Goal: Obtain resource: Obtain resource

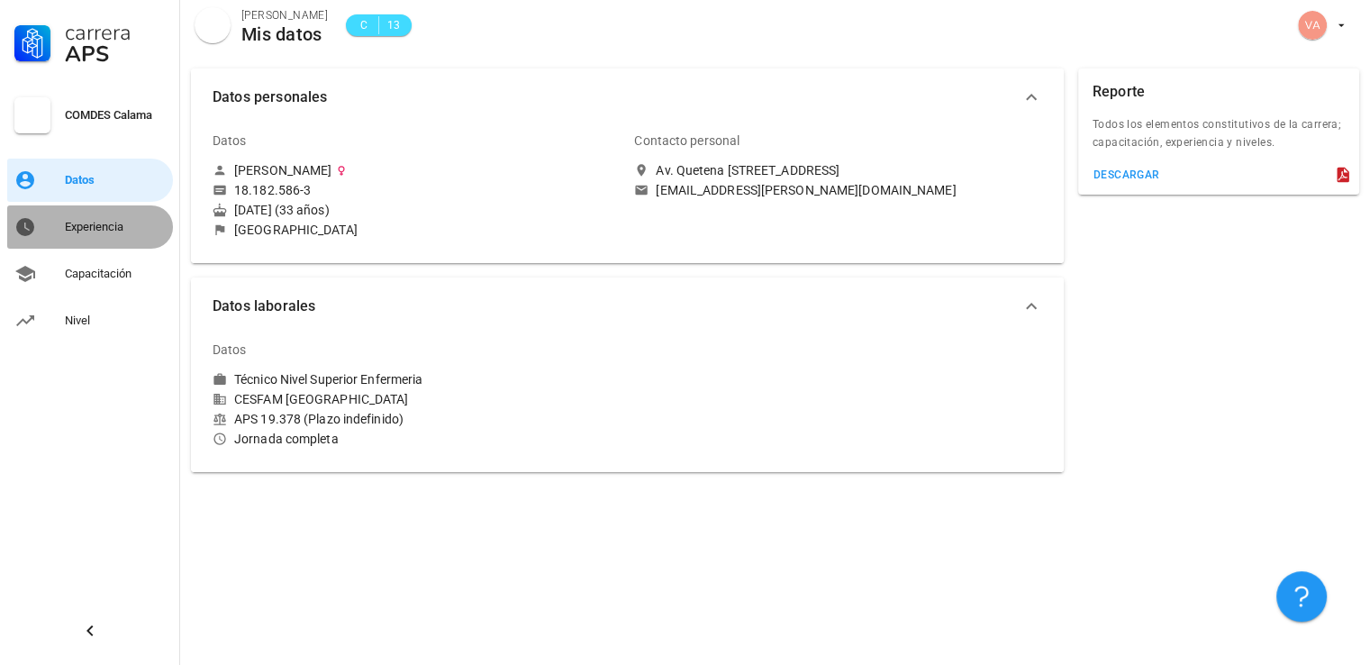
click at [97, 220] on div "Experiencia" at bounding box center [115, 227] width 101 height 14
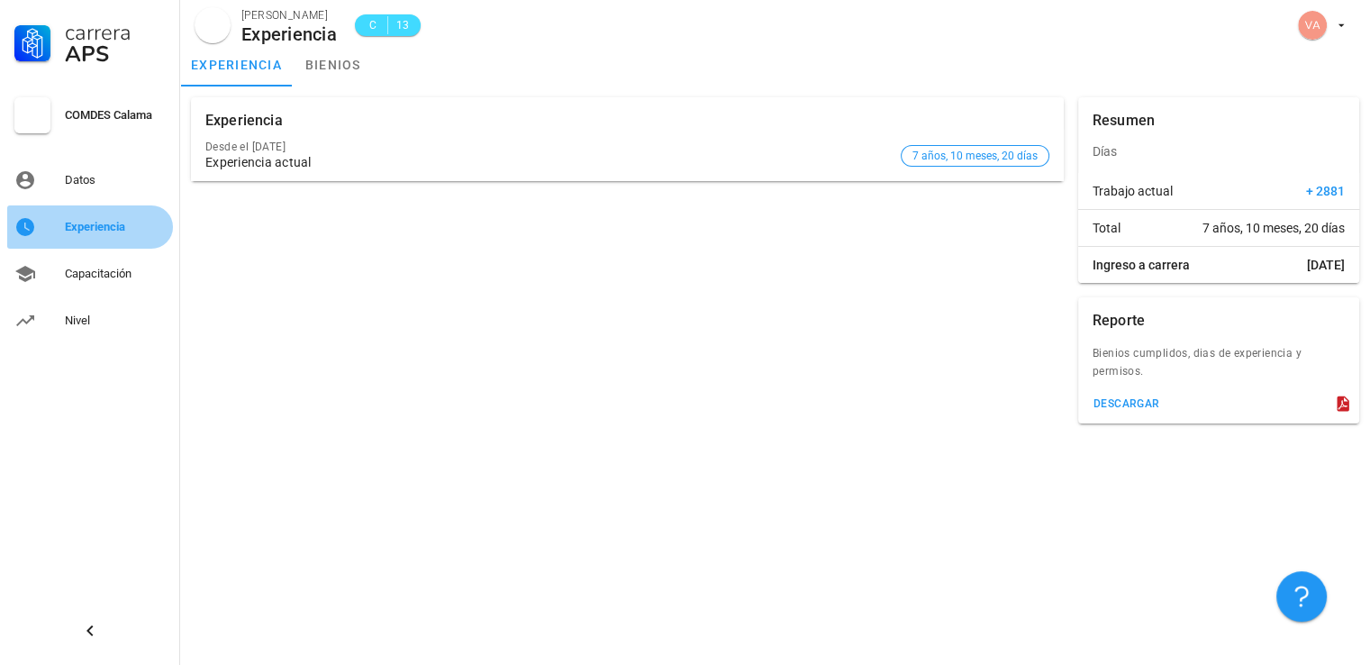
click at [97, 220] on div "Experiencia" at bounding box center [115, 227] width 101 height 14
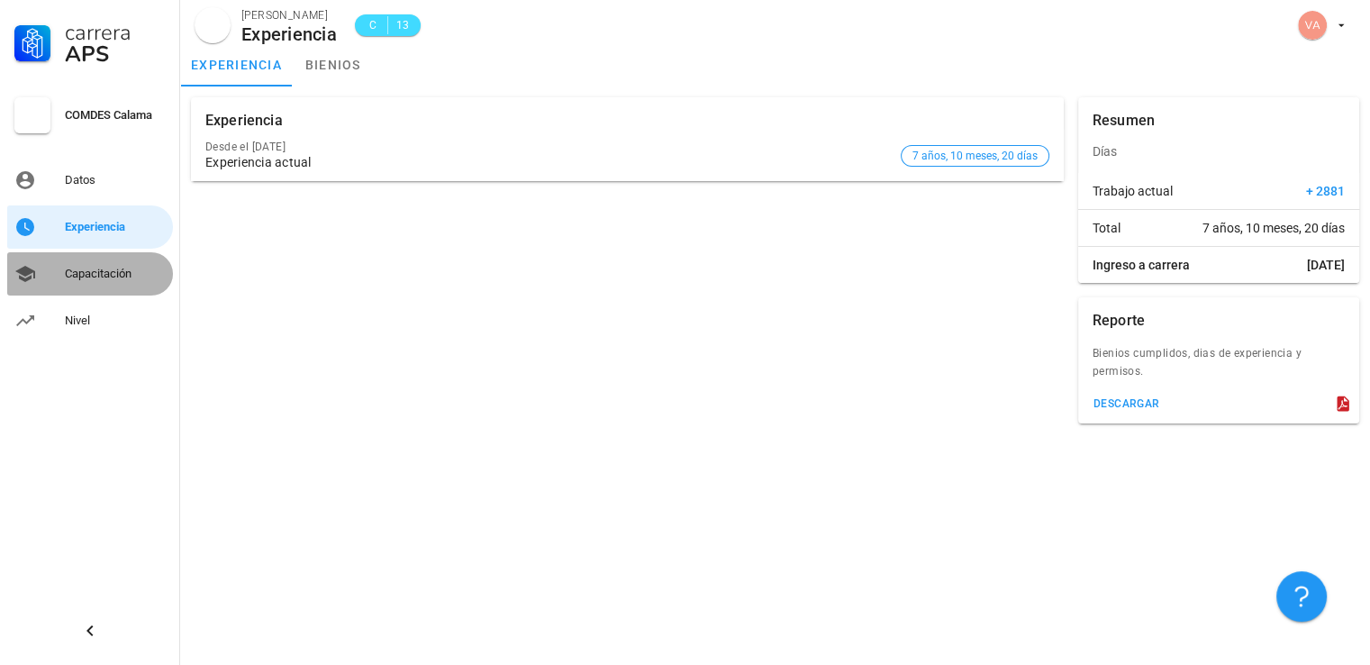
click at [84, 267] on div "Capacitación" at bounding box center [115, 274] width 101 height 14
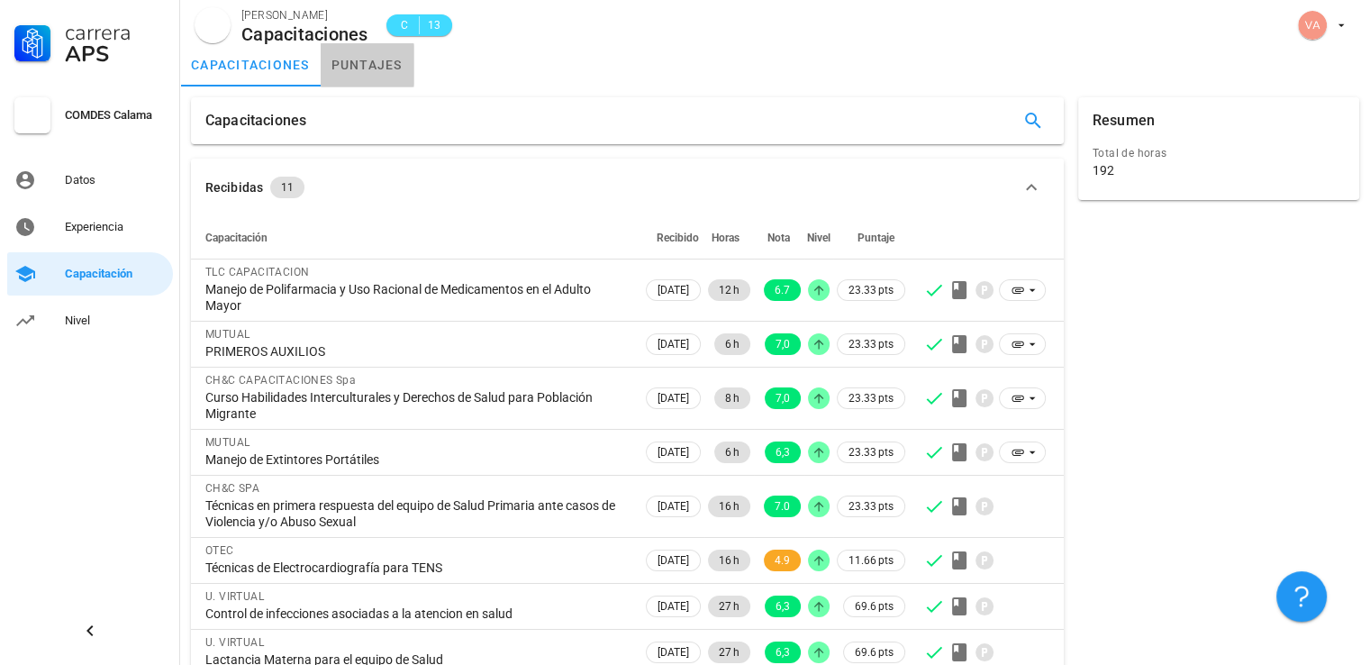
click at [364, 69] on link "puntajes" at bounding box center [367, 64] width 93 height 43
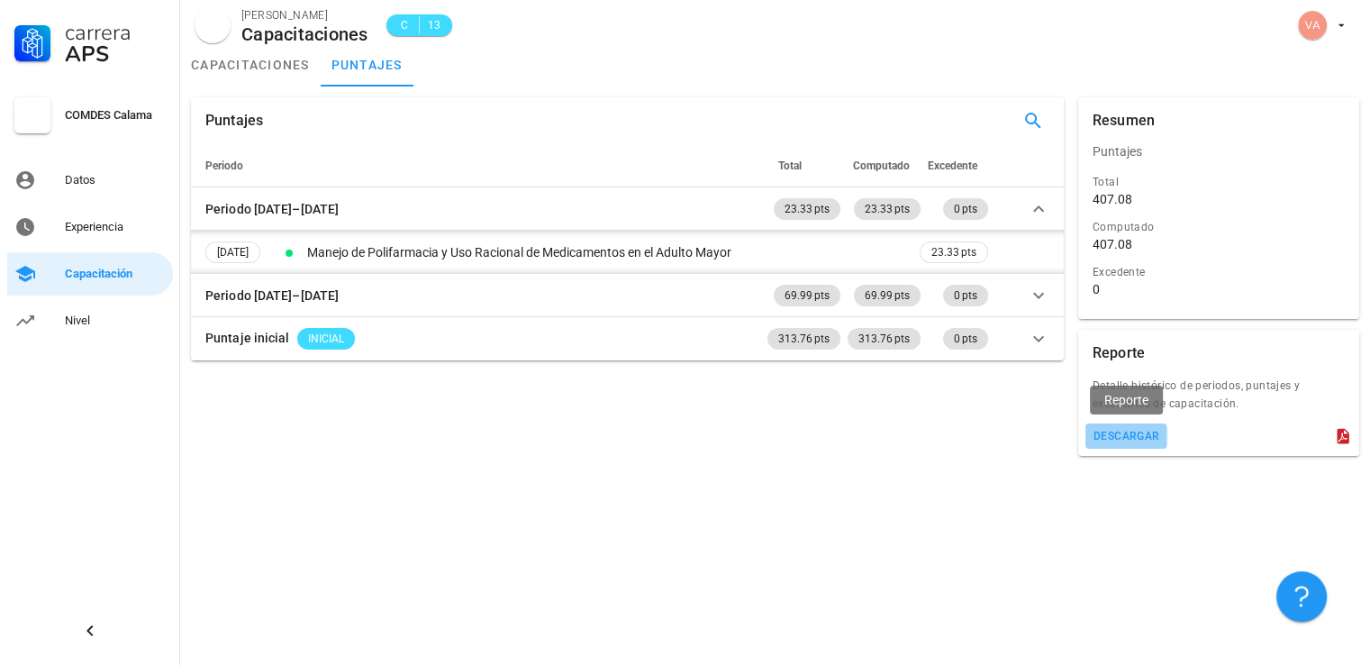
click at [1120, 442] on button "descargar" at bounding box center [1126, 435] width 82 height 25
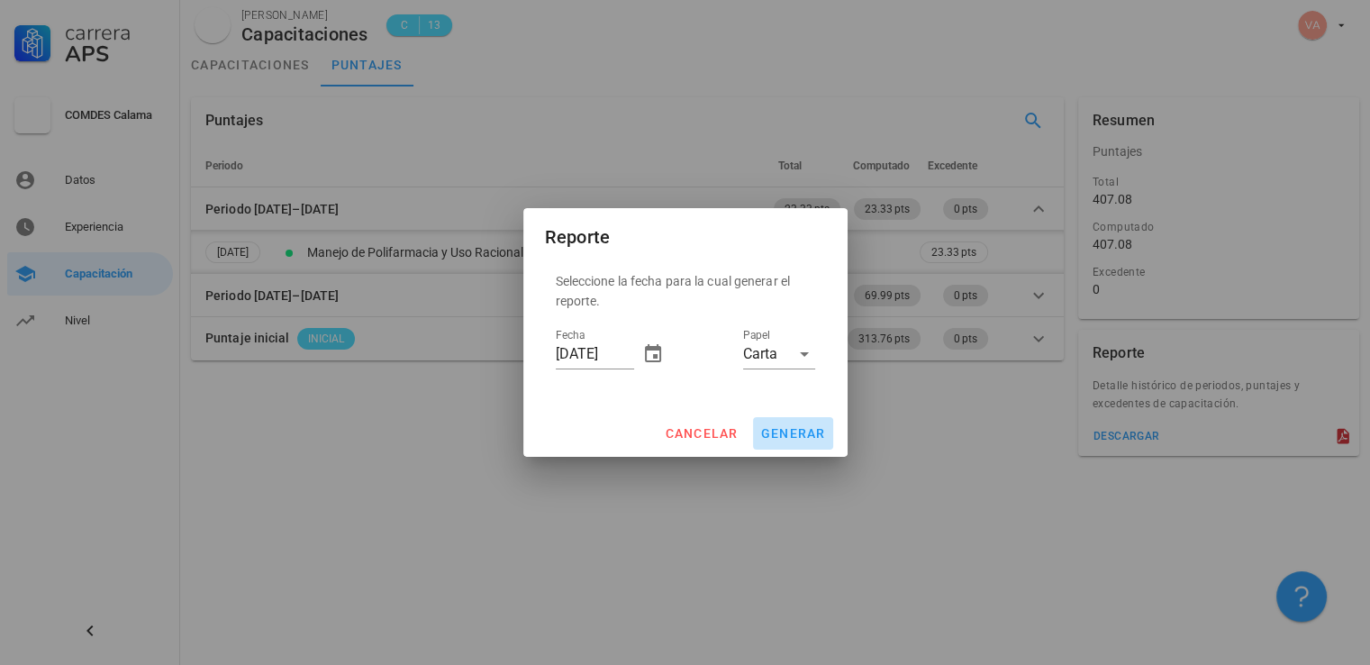
click at [785, 427] on span "generar" at bounding box center [793, 433] width 66 height 14
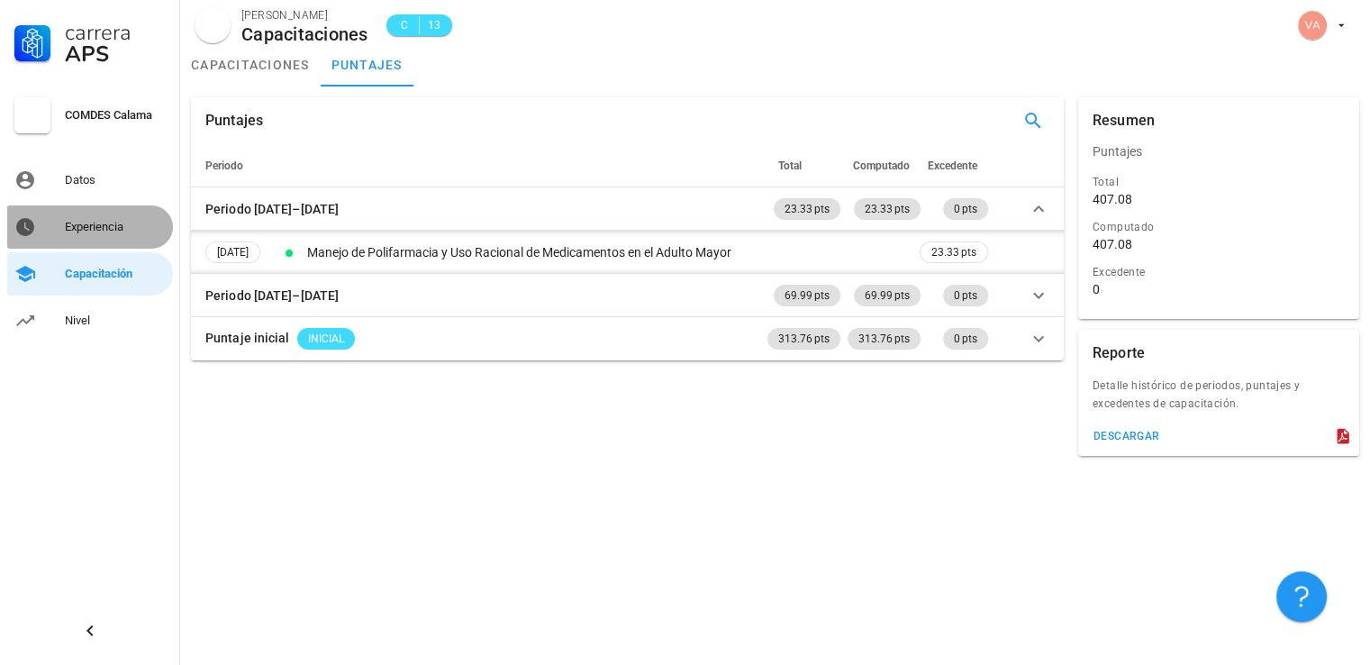
click at [143, 221] on div "Experiencia" at bounding box center [115, 227] width 101 height 14
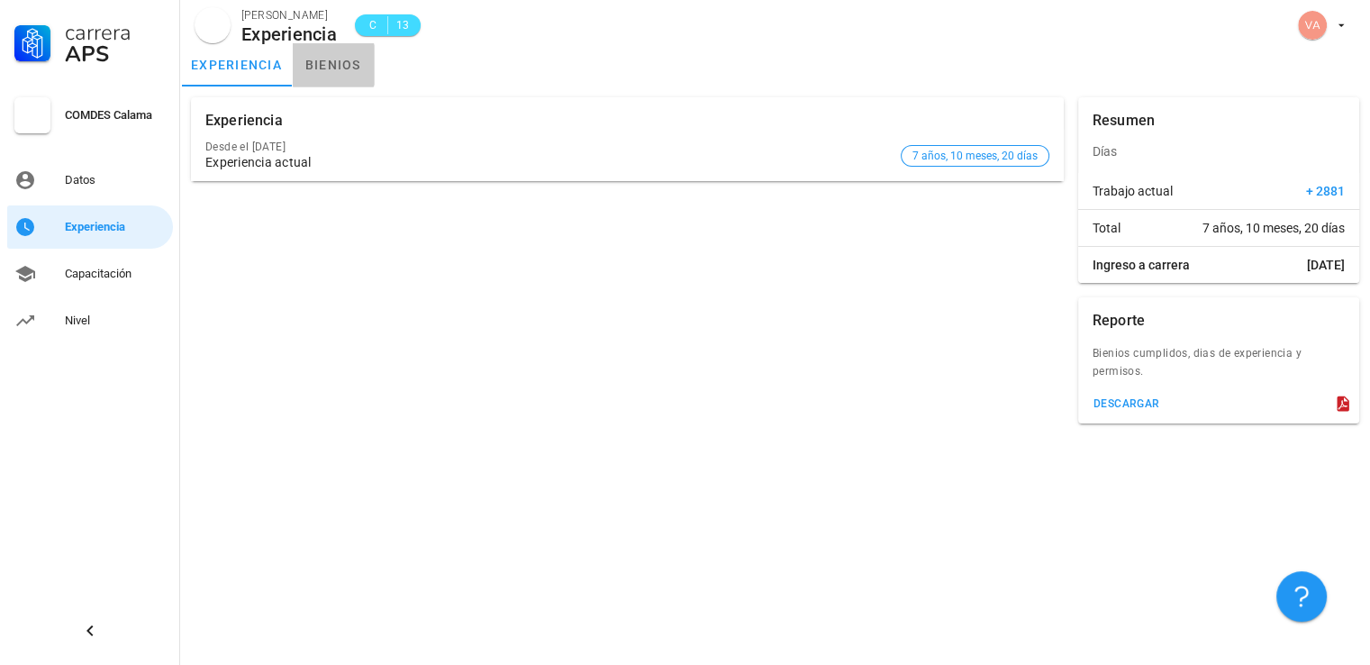
click at [333, 66] on link "bienios" at bounding box center [333, 64] width 81 height 43
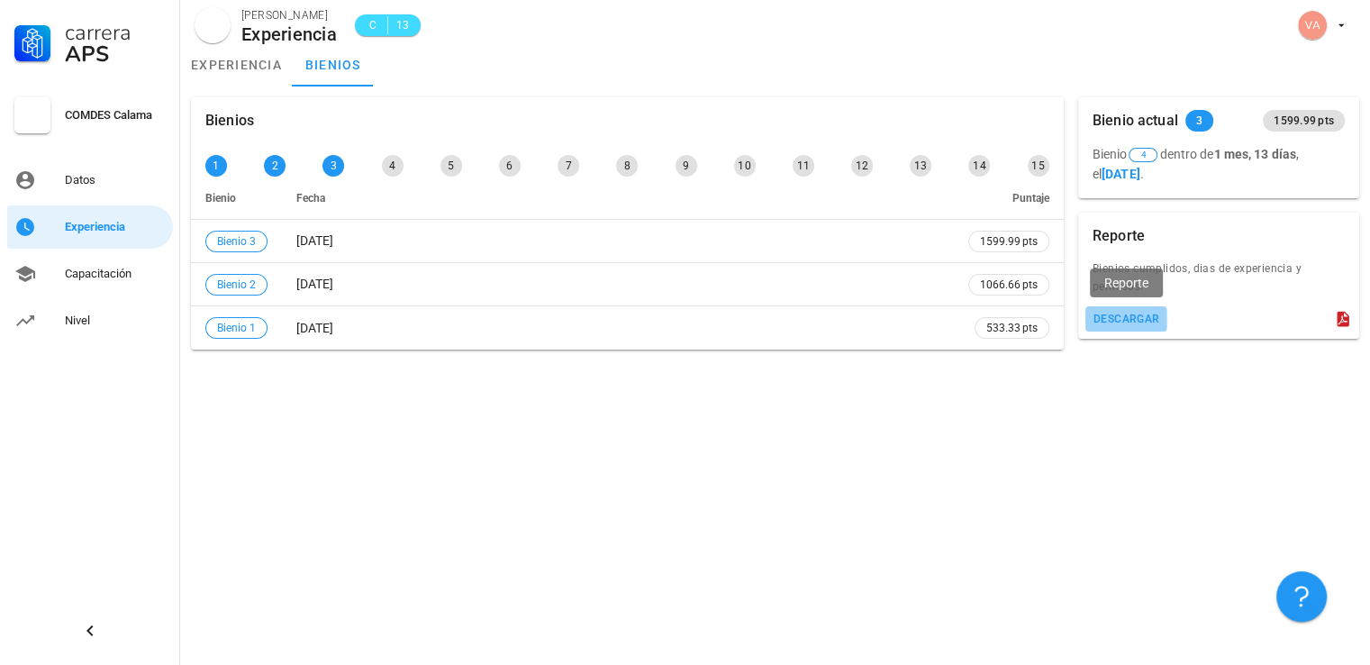
click at [1110, 320] on div "descargar" at bounding box center [1126, 318] width 68 height 13
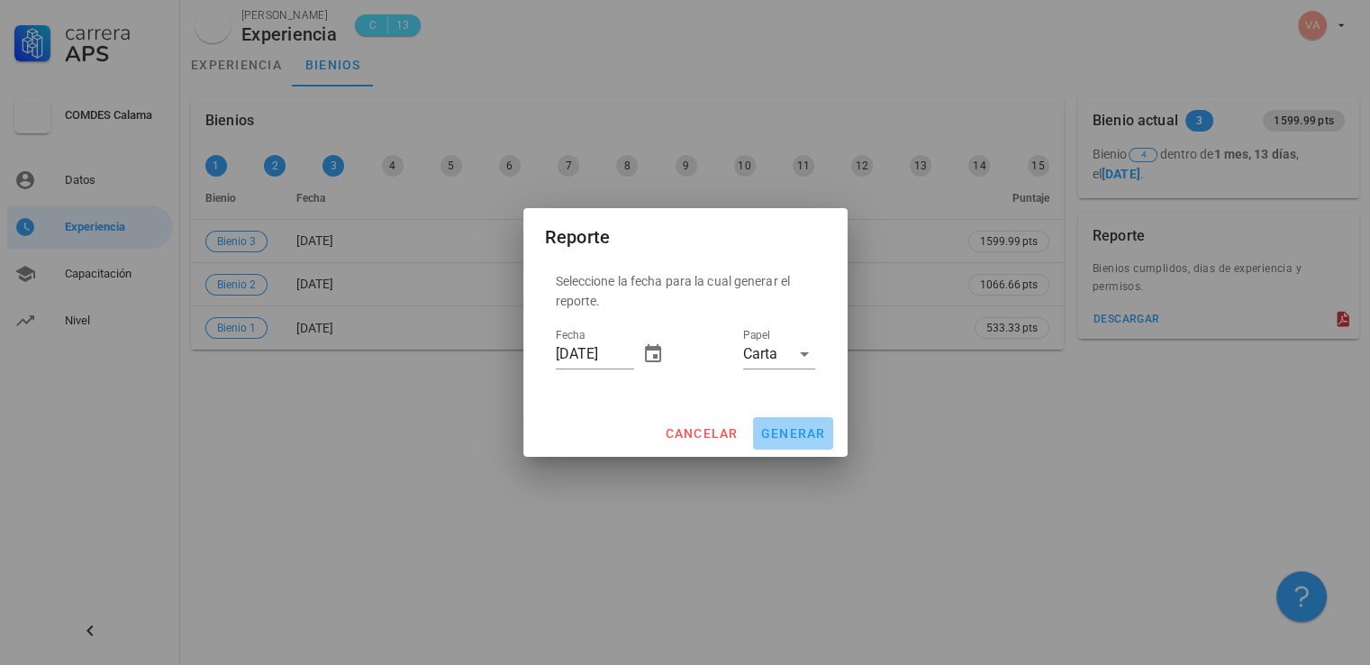
click at [795, 433] on span "generar" at bounding box center [793, 433] width 66 height 14
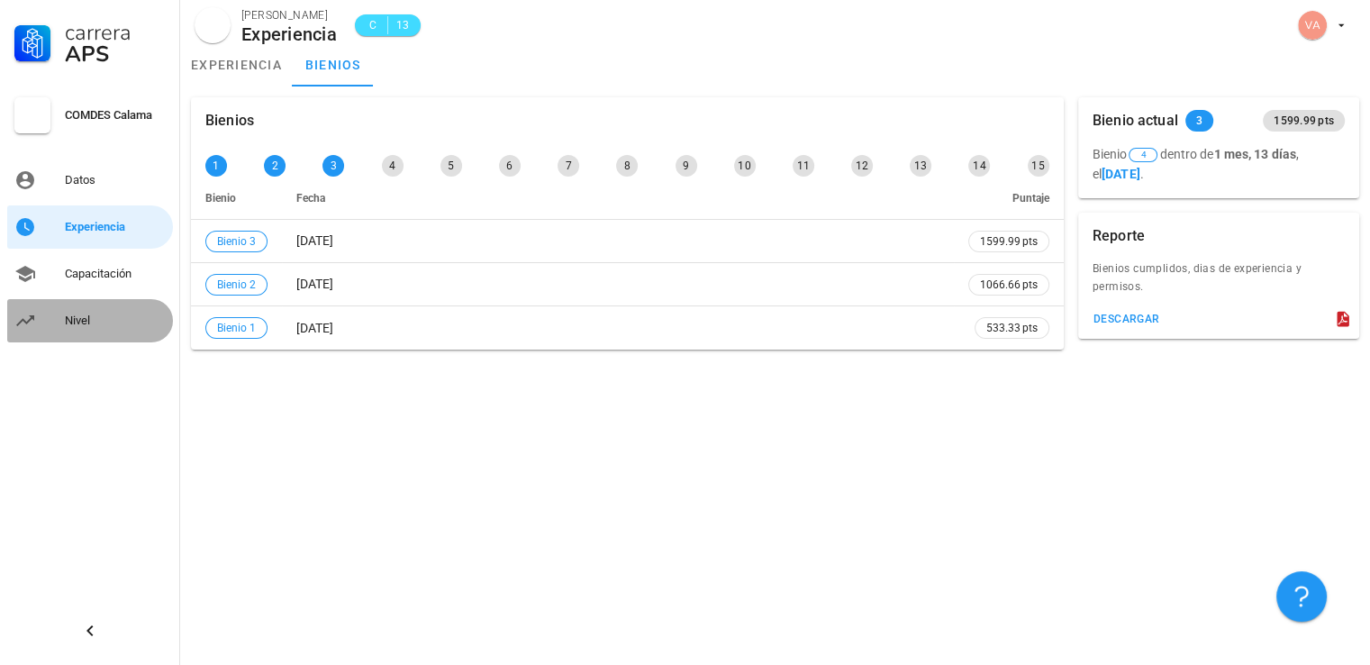
click at [76, 317] on div "Nivel" at bounding box center [115, 320] width 101 height 14
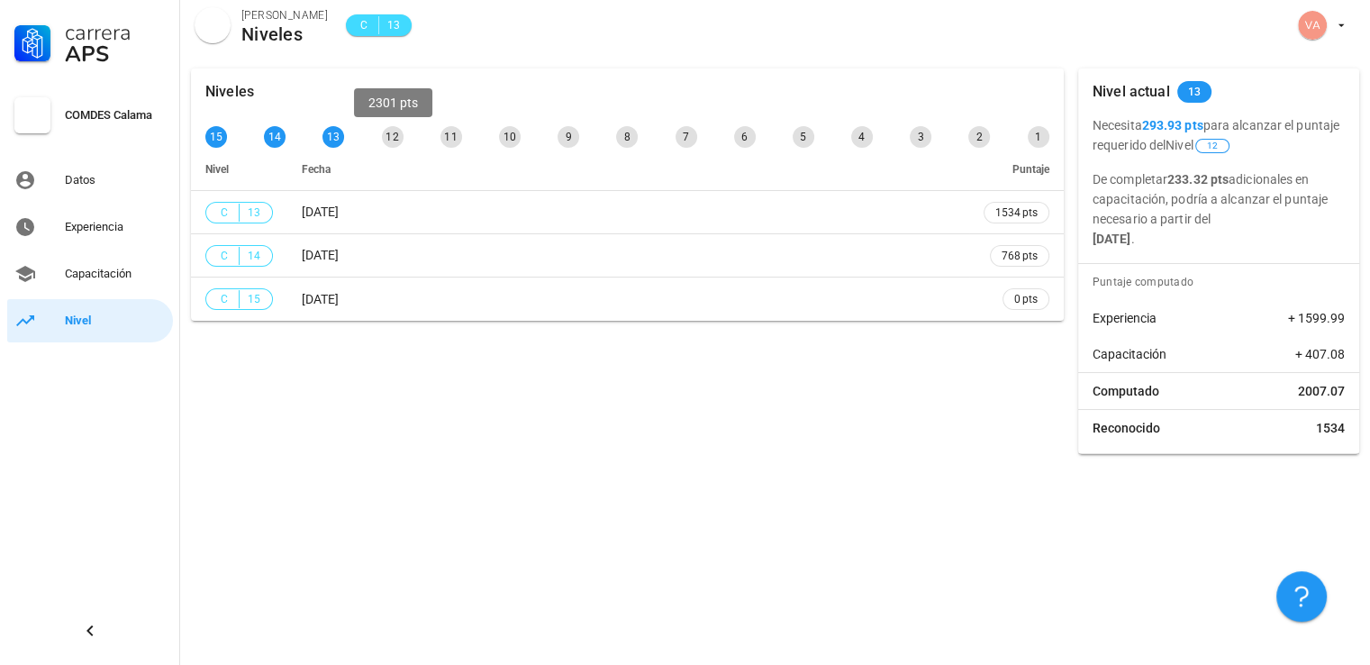
click at [386, 142] on div "12" at bounding box center [393, 137] width 22 height 22
